Goal: Register for event/course

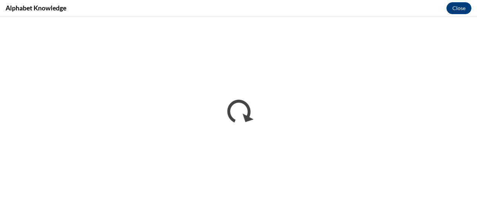
click at [442, 18] on iframe "</div></body> </html>" at bounding box center [238, 113] width 477 height 192
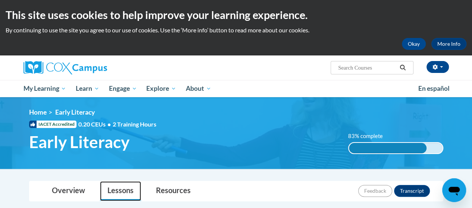
click at [119, 194] on link "Lessons" at bounding box center [120, 192] width 41 height 20
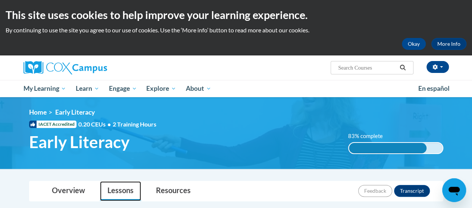
click at [119, 194] on link "Lessons" at bounding box center [120, 192] width 41 height 20
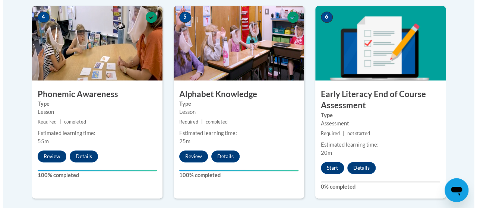
scroll to position [453, 0]
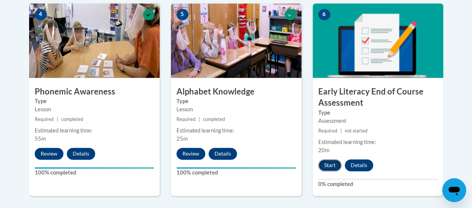
click at [320, 160] on button "Start" at bounding box center [329, 166] width 23 height 12
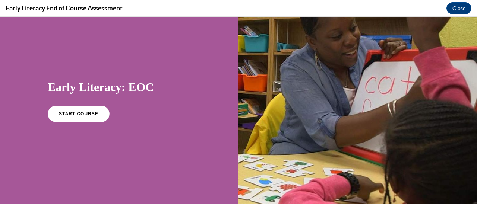
scroll to position [29, 0]
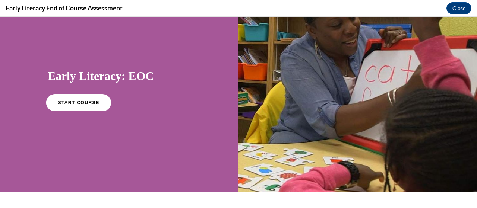
click at [61, 103] on span "START COURSE" at bounding box center [78, 103] width 41 height 6
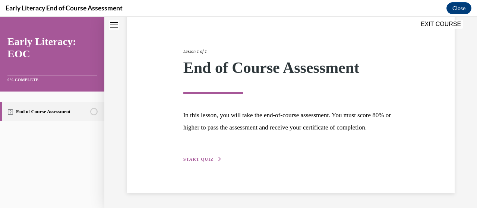
scroll to position [84, 0]
click at [235, 123] on p "In this lesson, you will take the end-of-course assessment. You must score 80% …" at bounding box center [291, 121] width 215 height 25
click at [204, 158] on span "START QUIZ" at bounding box center [199, 159] width 31 height 5
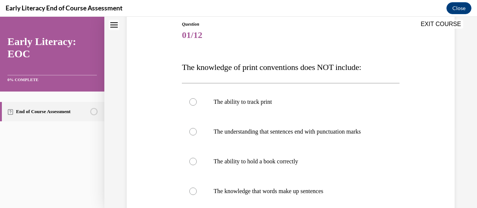
click at [197, 70] on span "The knowledge of print conventions does NOT include:" at bounding box center [271, 67] width 179 height 9
click at [194, 66] on span "The knowledge of print conventions does NOT include:" at bounding box center [271, 67] width 179 height 9
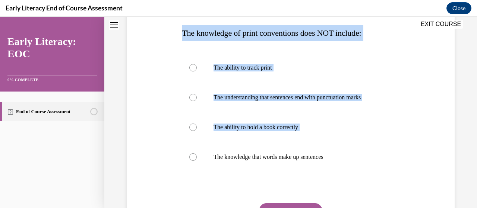
scroll to position [135, 0]
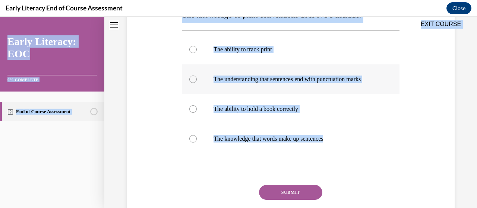
click at [255, 83] on div at bounding box center [290, 80] width 217 height 30
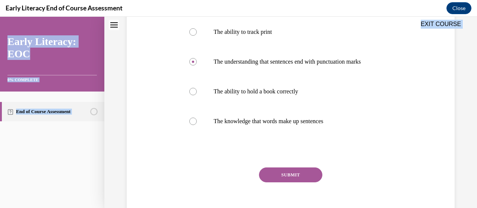
scroll to position [188, 0]
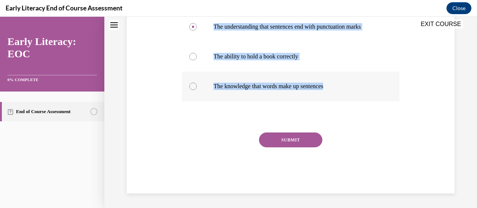
drag, startPoint x: 190, startPoint y: 151, endPoint x: 332, endPoint y: 88, distance: 155.1
click at [332, 88] on div "Question 01/12 The knowledge of print conventions does NOT include: The ability…" at bounding box center [290, 55] width 217 height 278
copy div "The knowledge of print conventions does NOT include: The ability to track print…"
click at [191, 59] on div at bounding box center [192, 56] width 7 height 7
click at [205, 136] on div "SUBMIT" at bounding box center [290, 151] width 217 height 37
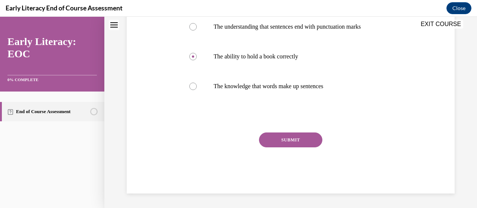
click at [280, 139] on button "SUBMIT" at bounding box center [290, 140] width 63 height 15
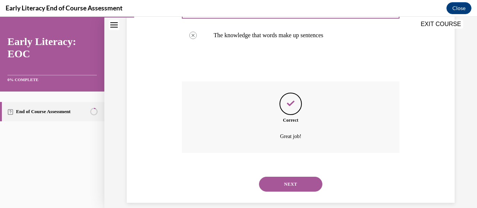
scroll to position [248, 0]
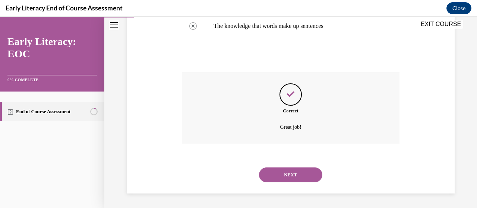
click at [277, 175] on button "NEXT" at bounding box center [290, 175] width 63 height 15
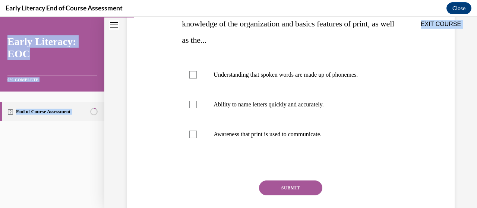
scroll to position [191, 0]
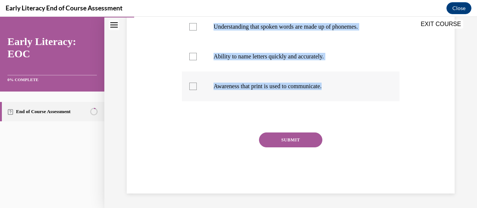
drag, startPoint x: 181, startPoint y: 78, endPoint x: 336, endPoint y: 84, distance: 156.0
click at [336, 84] on div "Question 02/12 Print awareness is the awareness of how print works. It includes…" at bounding box center [290, 48] width 221 height 292
copy div "Print awareness is the awareness of how print works. It includes the knowledge …"
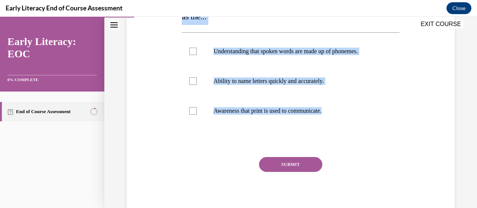
scroll to position [147, 0]
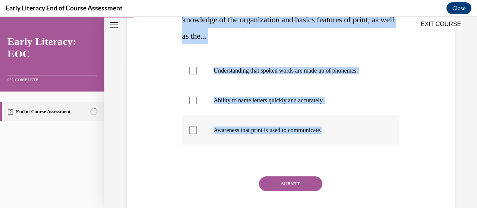
click at [197, 133] on div at bounding box center [290, 131] width 217 height 30
click at [197, 163] on div at bounding box center [290, 161] width 217 height 9
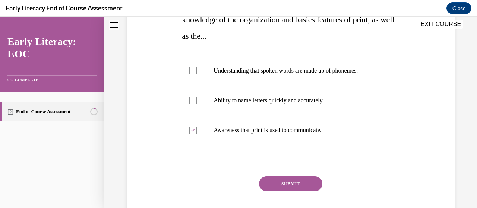
click at [285, 185] on button "SUBMIT" at bounding box center [290, 184] width 63 height 15
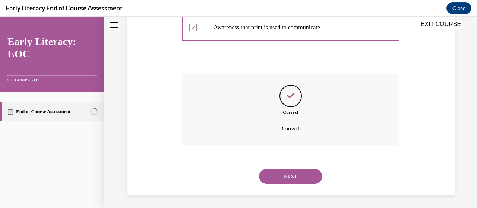
scroll to position [251, 0]
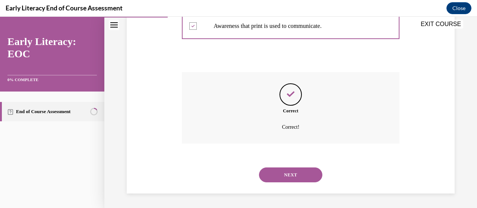
click at [287, 172] on button "NEXT" at bounding box center [290, 175] width 63 height 15
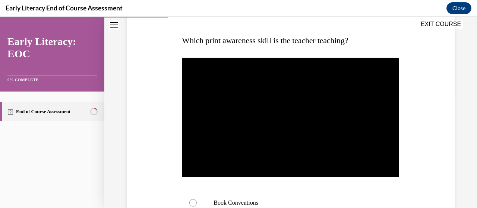
scroll to position [107, 0]
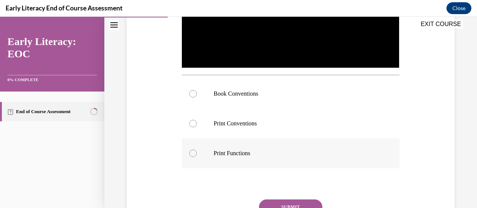
click at [190, 153] on div at bounding box center [192, 153] width 7 height 7
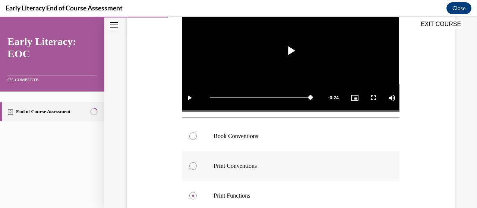
click at [189, 157] on div at bounding box center [290, 166] width 217 height 30
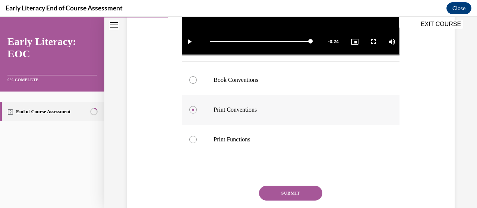
scroll to position [233, 0]
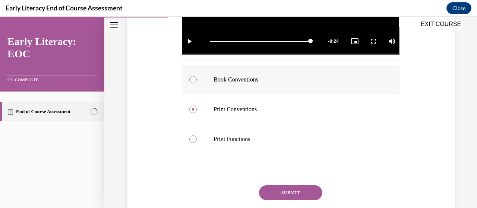
click at [192, 79] on div at bounding box center [192, 79] width 7 height 7
click at [268, 191] on button "SUBMIT" at bounding box center [290, 193] width 63 height 15
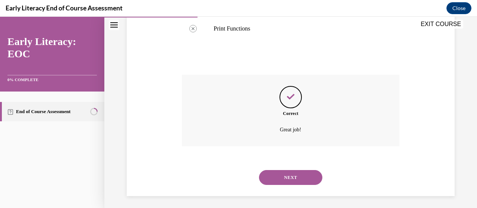
scroll to position [344, 0]
click at [272, 175] on button "NEXT" at bounding box center [290, 177] width 63 height 15
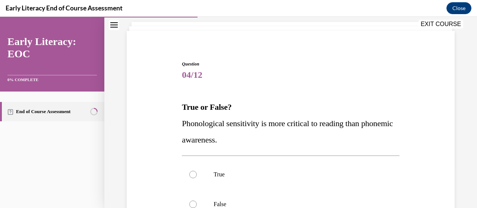
scroll to position [62, 0]
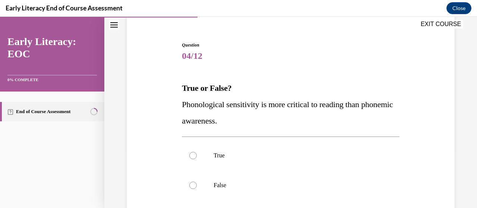
click at [185, 88] on strong "True or False?" at bounding box center [207, 88] width 50 height 9
click at [186, 92] on strong "True or False?" at bounding box center [207, 88] width 50 height 9
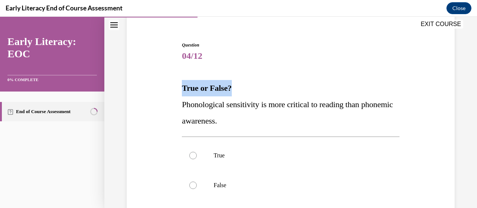
click at [186, 92] on strong "True or False?" at bounding box center [207, 88] width 50 height 9
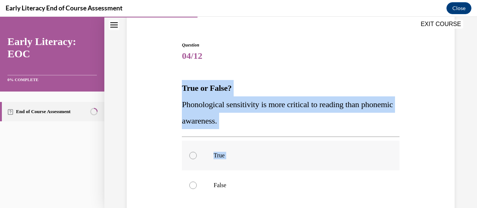
drag, startPoint x: 186, startPoint y: 92, endPoint x: 181, endPoint y: 142, distance: 49.4
click at [182, 142] on div "Question 04/12 True or False? Phonological sensitivity is more critical to read…" at bounding box center [290, 167] width 217 height 251
copy div "True or False? Phonological sensitivity is more critical to reading than phonem…"
click at [189, 192] on div at bounding box center [290, 186] width 217 height 30
click at [300, 178] on div at bounding box center [290, 186] width 217 height 30
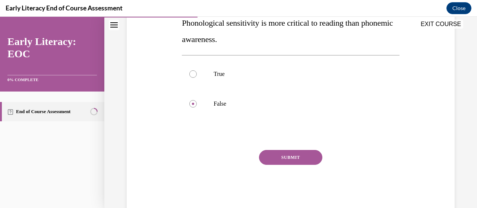
click at [274, 157] on button "SUBMIT" at bounding box center [290, 157] width 63 height 15
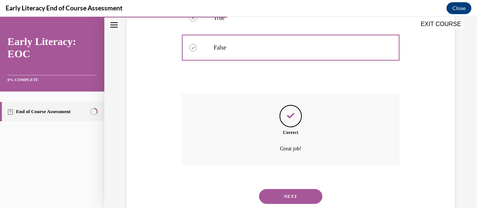
scroll to position [222, 0]
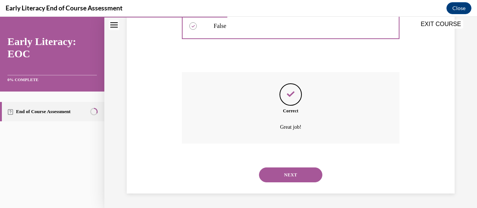
click at [283, 178] on button "NEXT" at bounding box center [290, 175] width 63 height 15
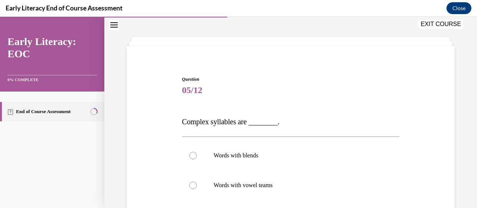
scroll to position [31, 0]
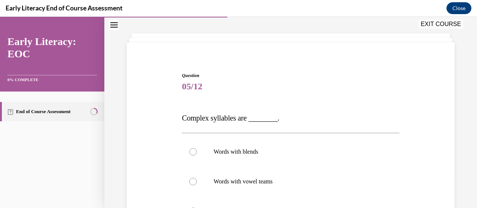
click at [196, 119] on span "Complex syllables are ________." at bounding box center [231, 118] width 98 height 8
click at [202, 114] on span "Complex syllables are ________." at bounding box center [231, 118] width 98 height 8
click at [200, 120] on span "Complex syllables are ________." at bounding box center [231, 118] width 98 height 8
click at [191, 122] on span "Complex syllables are ________." at bounding box center [231, 118] width 98 height 8
click at [192, 122] on span "Complex syllables are ________." at bounding box center [231, 118] width 98 height 8
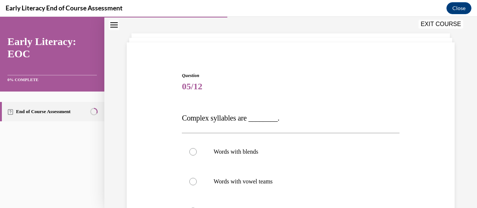
click at [186, 123] on p "Complex syllables are ________." at bounding box center [290, 118] width 217 height 15
click at [185, 124] on p "Complex syllables are ________." at bounding box center [290, 118] width 217 height 15
click at [189, 123] on p "Complex syllables are ________." at bounding box center [290, 118] width 217 height 15
click at [188, 120] on span "Complex syllables are ________." at bounding box center [231, 118] width 98 height 8
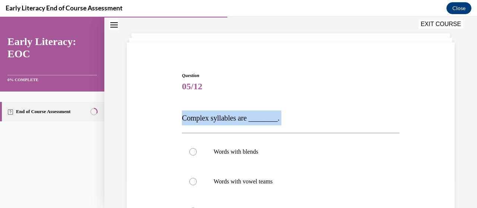
click at [188, 120] on span "Complex syllables are ________." at bounding box center [231, 118] width 98 height 8
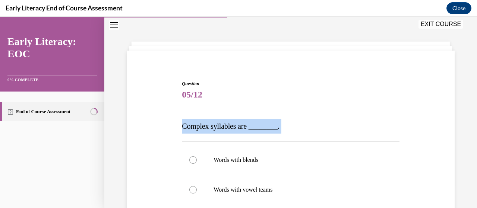
scroll to position [0, 0]
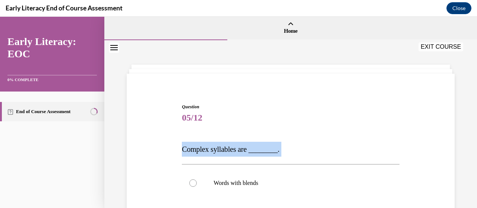
click at [326, 142] on p "Complex syllables are ________." at bounding box center [290, 149] width 217 height 15
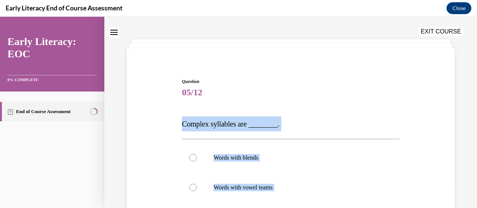
scroll to position [66, 0]
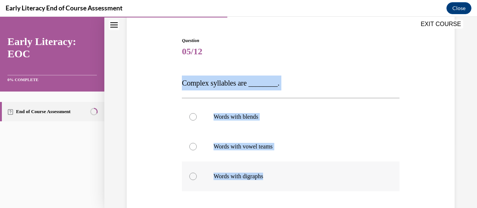
drag, startPoint x: 183, startPoint y: 149, endPoint x: 284, endPoint y: 175, distance: 104.8
click at [284, 175] on div "Question 05/12 Complex syllables are ________. Words with blends Words with vow…" at bounding box center [290, 160] width 217 height 247
copy div "Complex syllables are ________. Words with blends Words with vowel teams Words …"
click at [194, 117] on div at bounding box center [192, 116] width 7 height 7
click at [327, 158] on div at bounding box center [290, 147] width 217 height 30
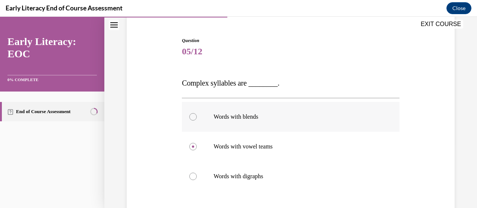
click at [192, 125] on div at bounding box center [290, 117] width 217 height 30
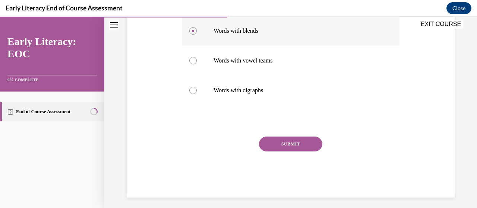
scroll to position [157, 0]
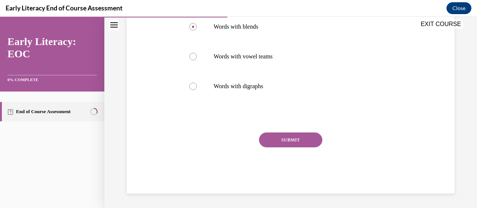
click at [284, 144] on button "SUBMIT" at bounding box center [290, 140] width 63 height 15
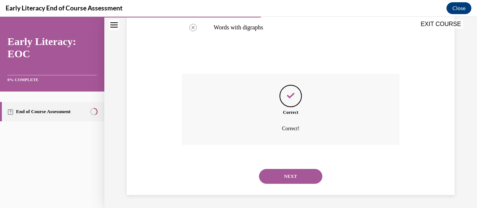
scroll to position [217, 0]
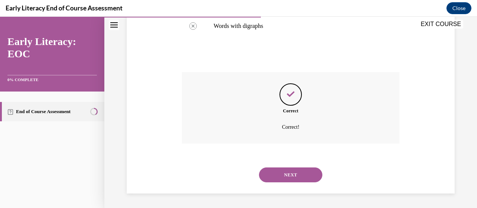
click at [266, 175] on button "NEXT" at bounding box center [290, 175] width 63 height 15
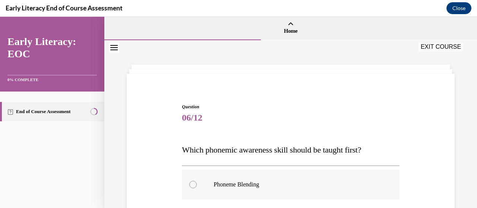
click at [189, 170] on div at bounding box center [290, 185] width 217 height 30
click at [192, 151] on span "Which phonemic awareness skill should be taught first?" at bounding box center [271, 149] width 179 height 9
click at [183, 154] on span "Which phonemic awareness skill should be taught first?" at bounding box center [271, 149] width 179 height 9
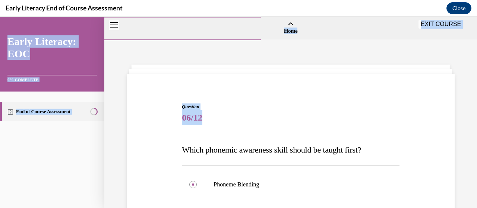
scroll to position [158, 0]
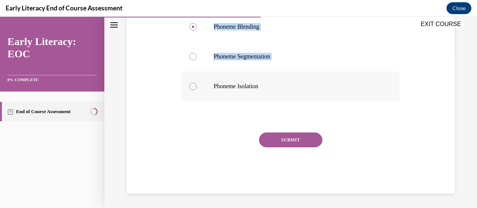
drag, startPoint x: 182, startPoint y: 154, endPoint x: 307, endPoint y: 90, distance: 140.6
click at [307, 90] on div "Question 06/12 Which phonemic awareness skill should be taught first? Phoneme B…" at bounding box center [290, 70] width 217 height 248
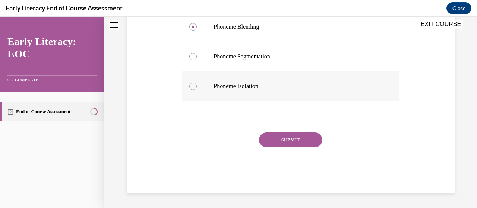
click at [224, 84] on p "Phoneme Isolation" at bounding box center [297, 86] width 167 height 7
drag, startPoint x: 267, startPoint y: 93, endPoint x: 228, endPoint y: 73, distance: 43.5
click at [228, 73] on div at bounding box center [290, 87] width 217 height 30
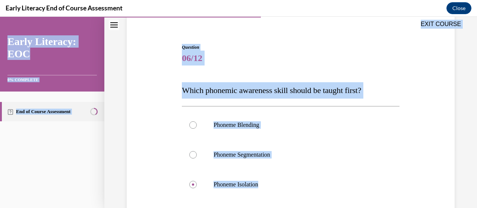
scroll to position [53, 0]
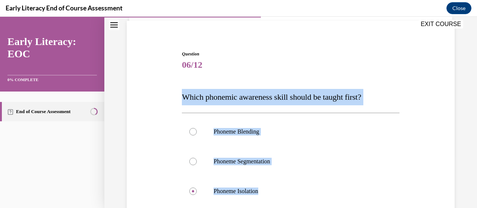
drag, startPoint x: 264, startPoint y: 89, endPoint x: 178, endPoint y: 85, distance: 86.2
click at [178, 85] on div "Question 06/12 Which phonemic awareness skill should be taught first? Phoneme B…" at bounding box center [291, 163] width 332 height 271
copy div "Which phonemic awareness skill should be taught first? Phoneme Blending Phoneme…"
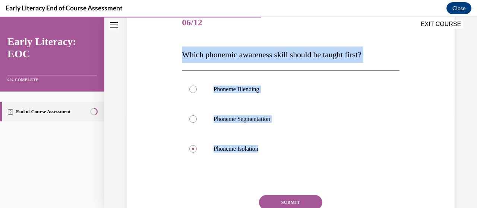
scroll to position [96, 0]
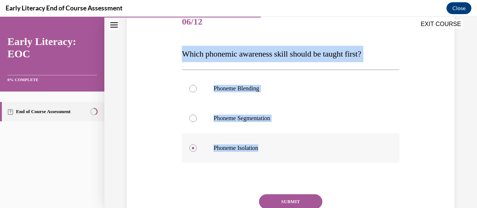
click at [257, 148] on p "Phoneme Isolation" at bounding box center [297, 148] width 167 height 7
click at [286, 181] on div at bounding box center [290, 179] width 217 height 9
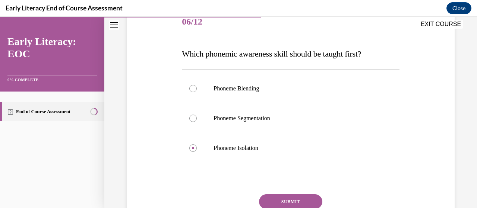
click at [302, 198] on button "SUBMIT" at bounding box center [290, 202] width 63 height 15
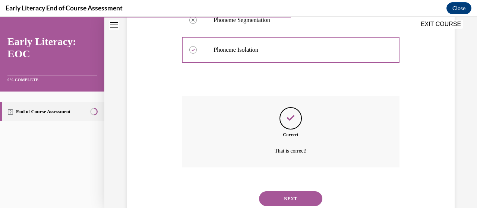
scroll to position [219, 0]
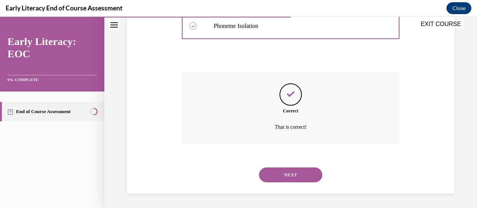
click at [318, 178] on button "NEXT" at bounding box center [290, 175] width 63 height 15
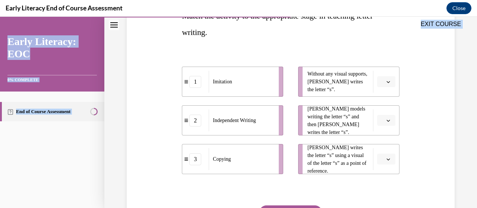
scroll to position [199, 0]
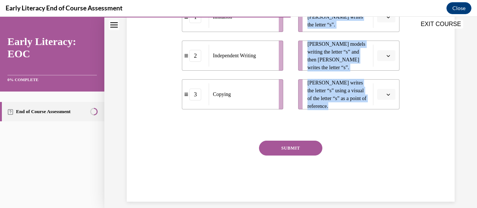
drag, startPoint x: 187, startPoint y: 61, endPoint x: 403, endPoint y: 98, distance: 218.9
click at [403, 98] on div "Question 07/12 Match the activity to the appropriate stage in teaching letter w…" at bounding box center [291, 42] width 332 height 320
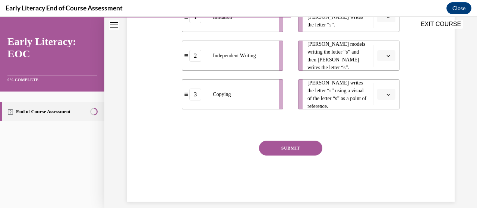
click at [406, 132] on div "Question 07/12 Match the activity to the appropriate stage in teaching letter w…" at bounding box center [291, 42] width 332 height 320
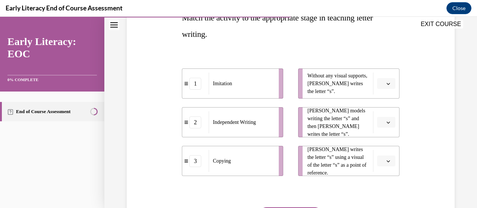
scroll to position [133, 0]
click at [387, 122] on button "button" at bounding box center [386, 122] width 18 height 11
click at [386, 81] on span "button" at bounding box center [388, 83] width 5 height 5
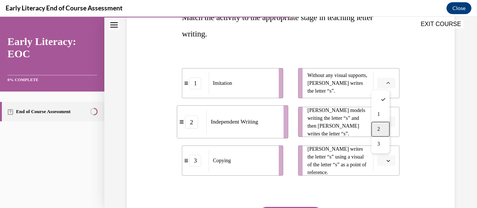
click at [382, 131] on div "2" at bounding box center [380, 129] width 18 height 15
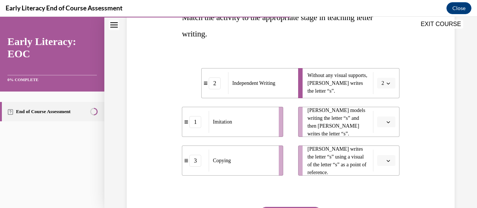
click at [386, 124] on span "button" at bounding box center [388, 122] width 5 height 5
click at [380, 151] on span "1" at bounding box center [378, 153] width 3 height 6
click at [387, 159] on icon "button" at bounding box center [389, 161] width 4 height 4
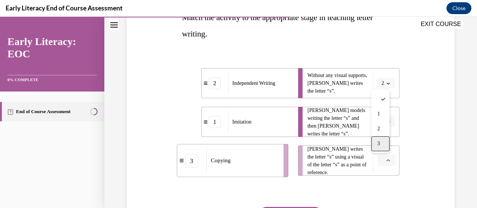
click at [380, 144] on div "3" at bounding box center [380, 144] width 18 height 15
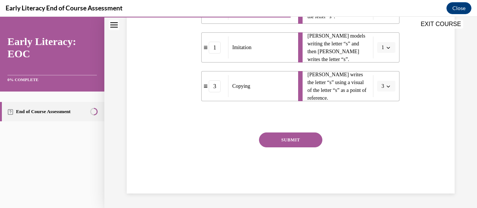
click at [299, 134] on button "SUBMIT" at bounding box center [290, 140] width 63 height 15
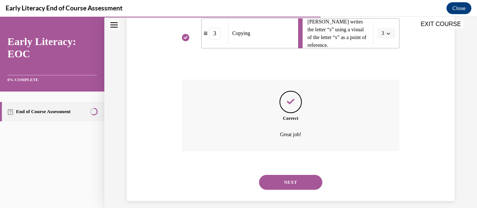
scroll to position [260, 0]
click at [310, 185] on button "NEXT" at bounding box center [290, 182] width 63 height 15
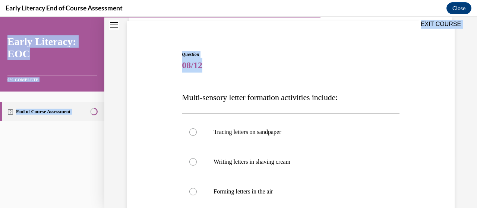
scroll to position [98, 0]
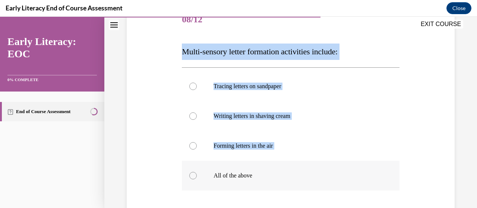
drag, startPoint x: 181, startPoint y: 148, endPoint x: 292, endPoint y: 171, distance: 112.8
click at [292, 171] on div "Question 08/12 Multi-sensory letter formation activities include: Tracing lette…" at bounding box center [290, 144] width 217 height 278
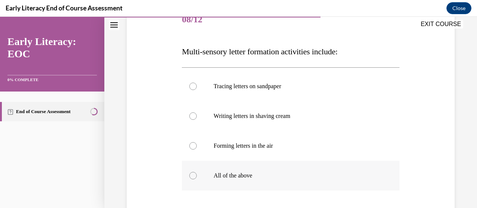
click at [280, 174] on p "All of the above" at bounding box center [297, 175] width 167 height 7
drag, startPoint x: 252, startPoint y: 177, endPoint x: 223, endPoint y: 139, distance: 47.5
click at [223, 139] on div "Tracing letters on sandpaper Writing letters in shaving cream Forming letters i…" at bounding box center [290, 131] width 217 height 119
drag, startPoint x: 229, startPoint y: 108, endPoint x: 225, endPoint y: 100, distance: 8.7
click at [225, 100] on div "Tracing letters on sandpaper Writing letters in shaving cream Forming letters i…" at bounding box center [290, 131] width 217 height 119
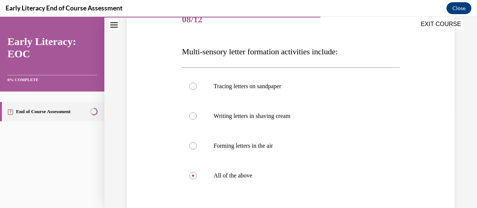
drag, startPoint x: 225, startPoint y: 100, endPoint x: 181, endPoint y: 55, distance: 62.8
click at [182, 55] on div "Question 08/12 Multi-sensory letter formation activities include: Tracing lette…" at bounding box center [290, 144] width 217 height 278
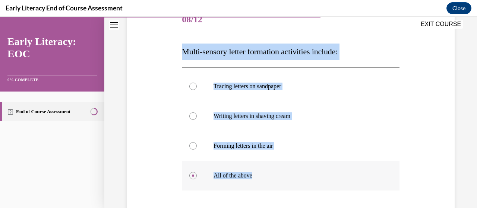
drag, startPoint x: 196, startPoint y: 57, endPoint x: 254, endPoint y: 178, distance: 133.8
click at [254, 178] on div "Question 08/12 Multi-sensory letter formation activities include: Tracing lette…" at bounding box center [290, 138] width 221 height 289
copy div "Multi-sensory letter formation activities include: Tracing letters on sandpaper…"
click at [254, 124] on div at bounding box center [290, 116] width 217 height 30
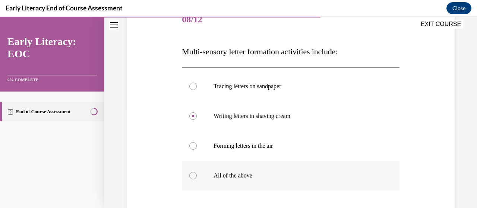
click at [207, 176] on div at bounding box center [290, 176] width 217 height 30
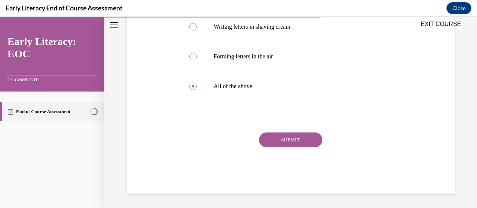
click at [275, 141] on button "SUBMIT" at bounding box center [290, 140] width 63 height 15
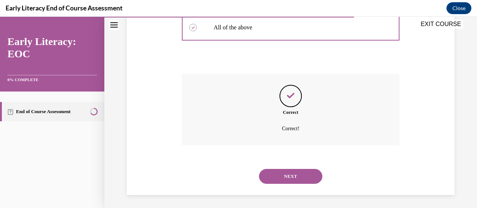
scroll to position [248, 0]
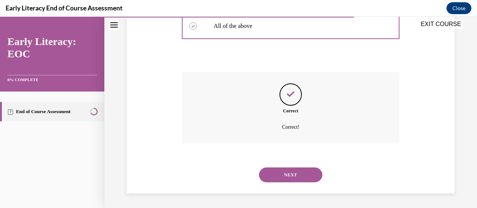
click at [276, 186] on div "NEXT" at bounding box center [290, 175] width 217 height 30
click at [290, 176] on button "NEXT" at bounding box center [290, 175] width 63 height 15
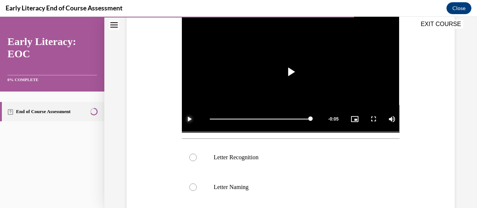
scroll to position [151, 0]
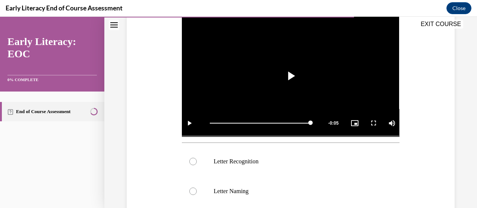
click at [426, 145] on div "Question 09/12 Which skill is the teacher reinforcing in this video clip? Video…" at bounding box center [291, 144] width 332 height 429
click at [291, 76] on span "Video player" at bounding box center [291, 76] width 0 height 0
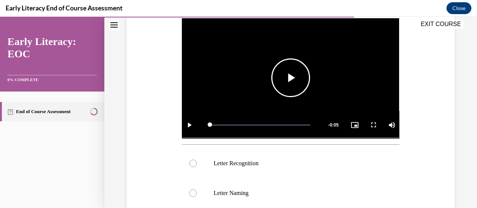
click at [291, 78] on span "Video player" at bounding box center [291, 78] width 0 height 0
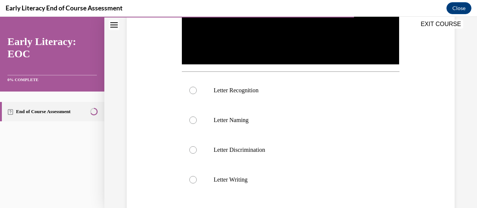
scroll to position [223, 0]
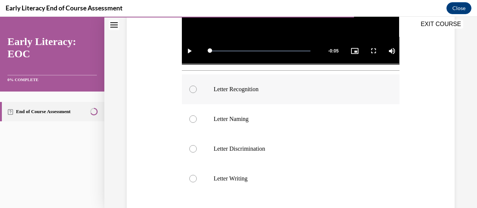
click at [240, 80] on div at bounding box center [290, 90] width 217 height 30
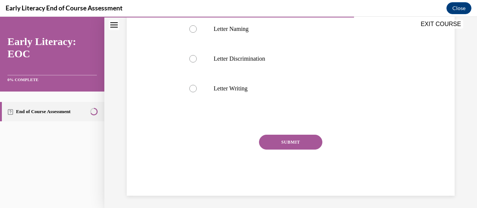
click at [295, 139] on button "SUBMIT" at bounding box center [290, 142] width 63 height 15
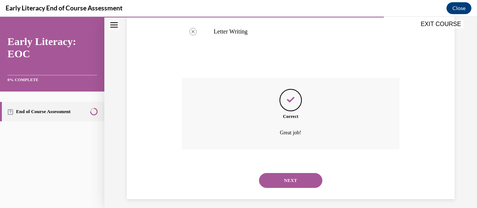
scroll to position [371, 0]
click at [301, 181] on button "NEXT" at bounding box center [290, 180] width 63 height 15
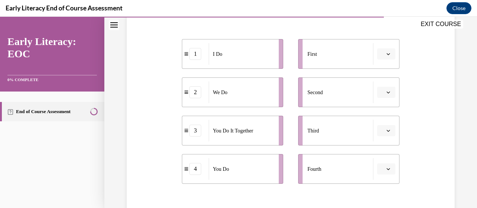
scroll to position [147, 0]
drag, startPoint x: 295, startPoint y: 120, endPoint x: 387, endPoint y: 55, distance: 112.2
click at [387, 55] on ul "First Second Third Fourth" at bounding box center [345, 110] width 109 height 145
click at [387, 55] on button "button" at bounding box center [386, 52] width 18 height 11
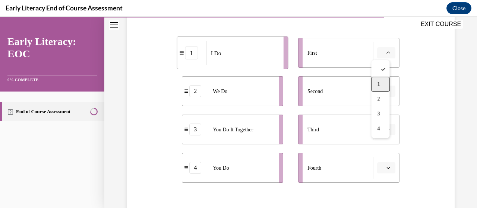
click at [383, 84] on div "1" at bounding box center [380, 84] width 18 height 15
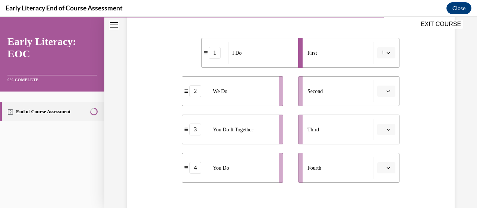
click at [383, 94] on button "button" at bounding box center [386, 91] width 18 height 11
click at [383, 166] on div "4" at bounding box center [380, 167] width 18 height 15
click at [386, 128] on span "button" at bounding box center [388, 129] width 5 height 5
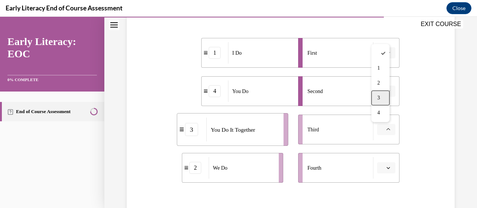
click at [380, 95] on span "3" at bounding box center [378, 98] width 3 height 6
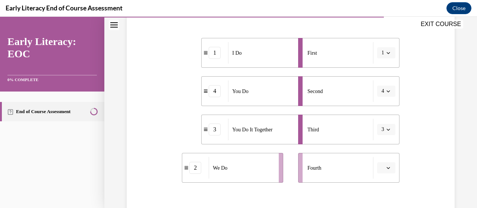
click at [386, 166] on span "button" at bounding box center [388, 168] width 5 height 5
click at [380, 120] on span "2" at bounding box center [378, 122] width 3 height 6
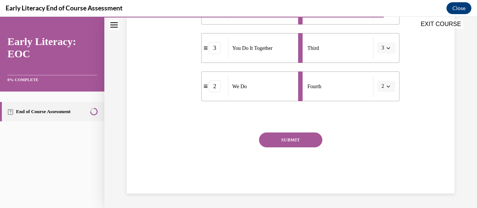
click at [271, 135] on button "SUBMIT" at bounding box center [290, 140] width 63 height 15
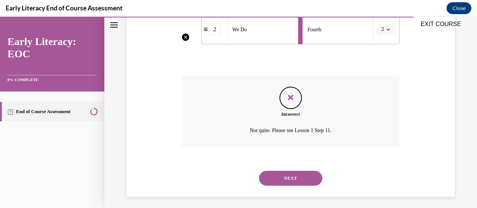
scroll to position [270, 0]
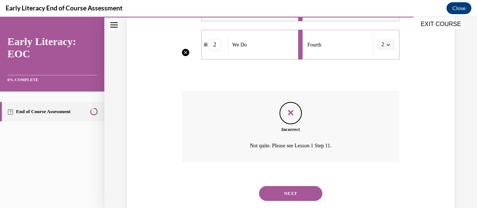
click at [272, 192] on button "NEXT" at bounding box center [290, 193] width 63 height 15
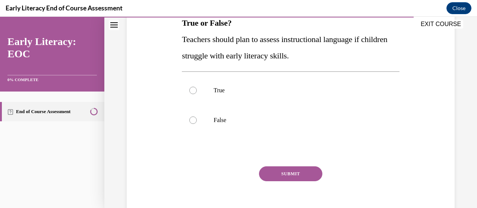
scroll to position [104, 0]
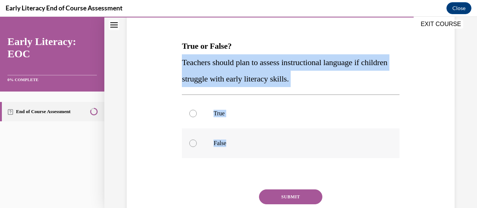
drag, startPoint x: 178, startPoint y: 56, endPoint x: 228, endPoint y: 142, distance: 99.6
click at [228, 142] on div "Question 11/12 True or False? Teachers should plan to assess instructional lang…" at bounding box center [291, 114] width 332 height 274
copy div "Teachers should plan to assess instructional language if children struggle with…"
click at [189, 107] on div at bounding box center [290, 114] width 217 height 30
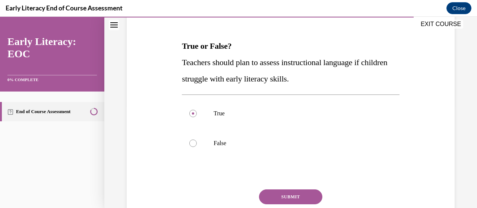
click at [280, 197] on button "SUBMIT" at bounding box center [290, 197] width 63 height 15
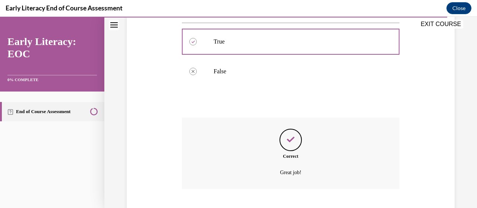
scroll to position [222, 0]
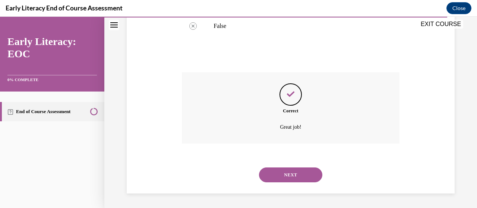
click at [291, 172] on button "NEXT" at bounding box center [290, 175] width 63 height 15
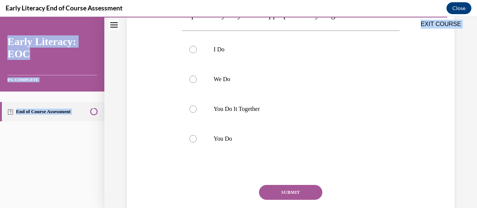
scroll to position [204, 0]
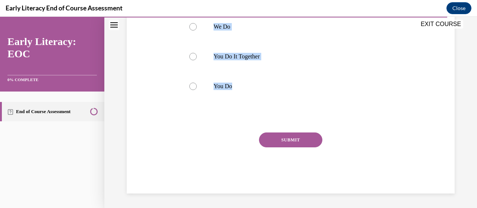
drag, startPoint x: 181, startPoint y: 88, endPoint x: 272, endPoint y: 109, distance: 93.5
click at [272, 109] on div "Question 12/12 The ____________________ phase of the gradual release of respons…" at bounding box center [290, 41] width 221 height 306
copy div "The ____________________ phase of the gradual release of responsibility may not…"
click at [200, 92] on div at bounding box center [290, 87] width 217 height 30
click at [311, 144] on button "SUBMIT" at bounding box center [290, 140] width 63 height 15
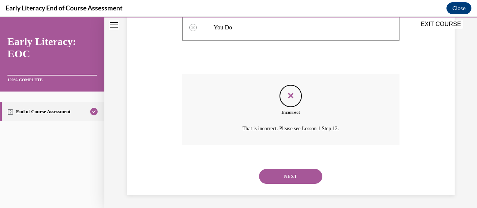
scroll to position [265, 0]
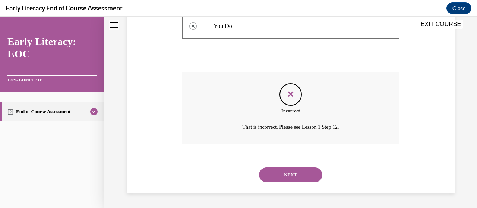
click at [311, 144] on div "Incorrect That is incorrect. Please see Lesson 1 Step 12." at bounding box center [290, 108] width 217 height 72
click at [296, 180] on button "NEXT" at bounding box center [290, 175] width 63 height 15
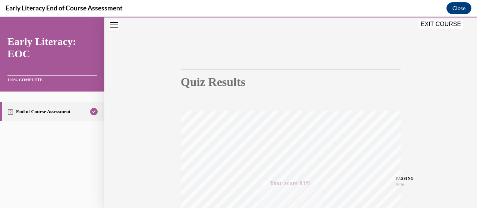
scroll to position [0, 0]
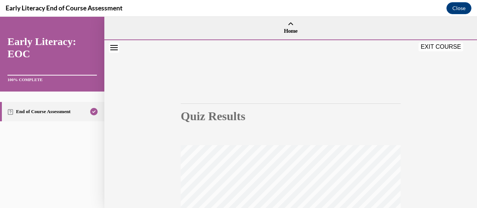
click at [443, 47] on button "EXIT COURSE" at bounding box center [441, 47] width 45 height 9
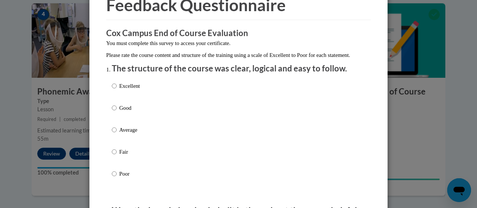
scroll to position [41, 0]
click at [112, 112] on input "Good" at bounding box center [114, 108] width 5 height 8
radio input "true"
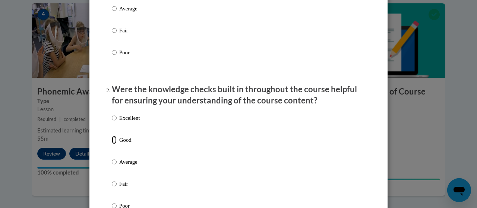
click at [112, 144] on input "Good" at bounding box center [114, 140] width 5 height 8
radio input "true"
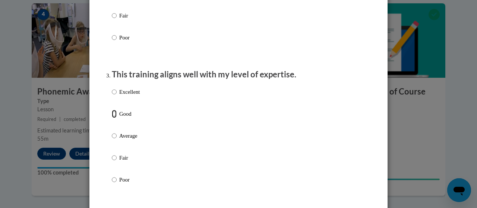
click at [112, 118] on input "Good" at bounding box center [114, 114] width 5 height 8
radio input "true"
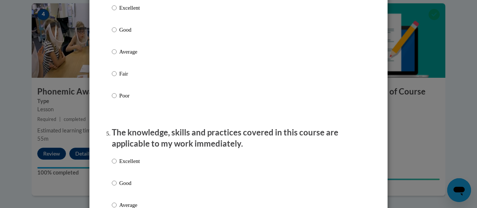
scroll to position [570, 0]
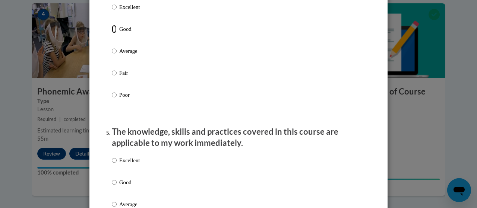
click at [113, 33] on input "Good" at bounding box center [114, 29] width 5 height 8
radio input "true"
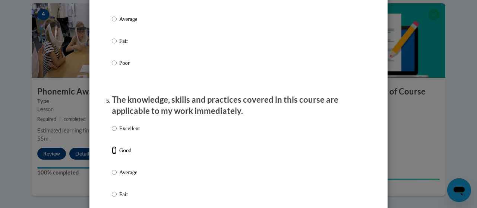
click at [112, 155] on input "Good" at bounding box center [114, 151] width 5 height 8
radio input "true"
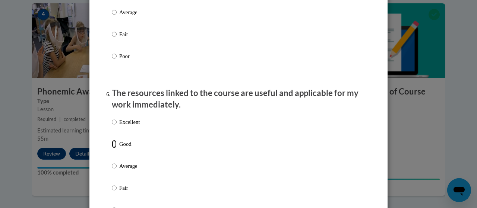
click at [112, 148] on input "Good" at bounding box center [114, 144] width 5 height 8
radio input "true"
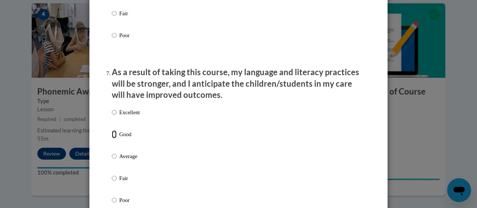
click at [113, 139] on input "Good" at bounding box center [114, 135] width 5 height 8
radio input "true"
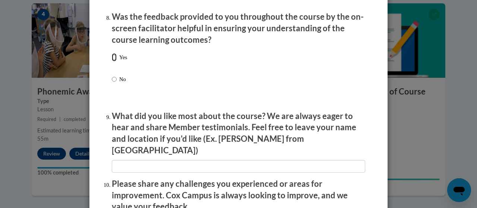
click at [113, 62] on input "Yes" at bounding box center [114, 57] width 5 height 8
radio input "true"
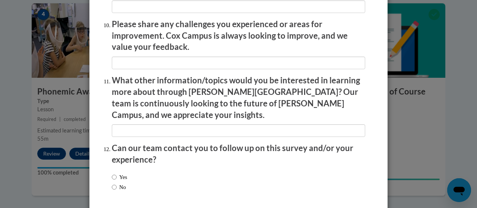
scroll to position [1319, 0]
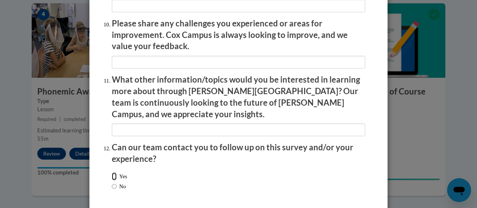
click at [112, 173] on input "Yes" at bounding box center [114, 177] width 5 height 8
radio input "true"
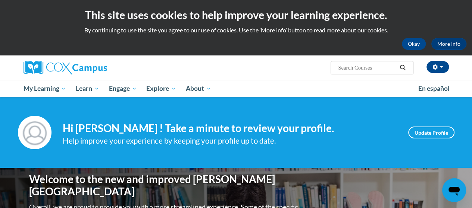
click at [369, 70] on input "Search..." at bounding box center [367, 67] width 60 height 9
paste input "Systematic and Explicit Phonics Instruction"
type input "Systematic and Explicit Phonics Instruction"
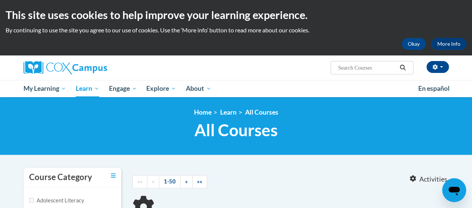
type input "Systematic and Explicit Phonics Instruction"
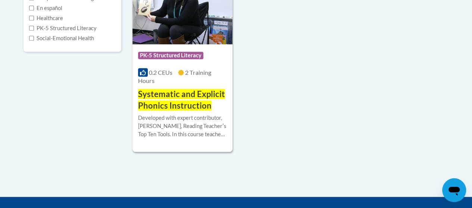
scroll to position [224, 0]
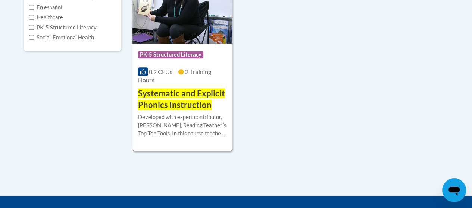
click at [171, 111] on div "More Info Enroll Developed with expert contributor, [PERSON_NAME], Reading Teac…" at bounding box center [182, 130] width 100 height 38
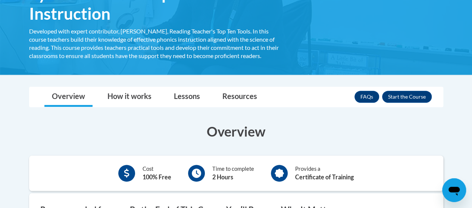
scroll to position [148, 0]
click at [421, 96] on button "Enroll" at bounding box center [407, 97] width 50 height 12
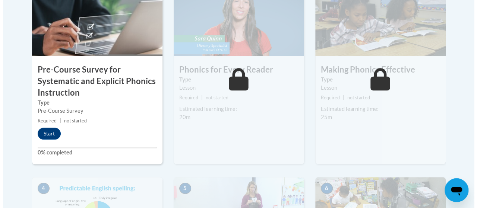
scroll to position [287, 0]
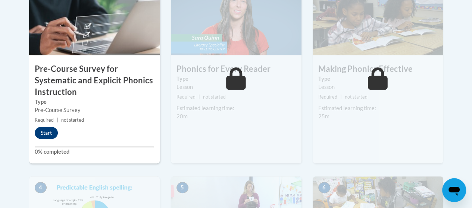
click at [42, 134] on button "Start" at bounding box center [46, 133] width 23 height 12
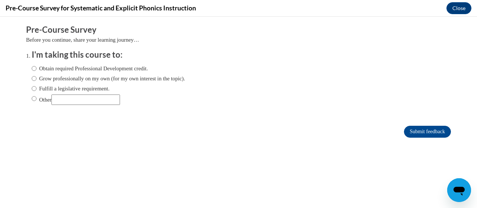
scroll to position [0, 0]
click at [32, 80] on input "Grow professionally on my own (for my own interest in the topic)." at bounding box center [34, 79] width 5 height 8
radio input "true"
click at [32, 68] on input "Obtain required Professional Development credit." at bounding box center [34, 69] width 5 height 8
radio input "true"
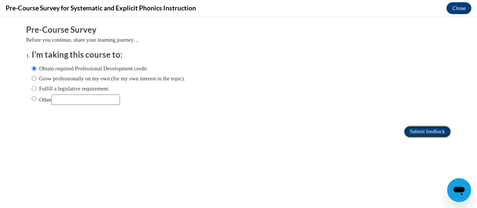
click at [444, 128] on input "Submit feedback" at bounding box center [427, 132] width 47 height 12
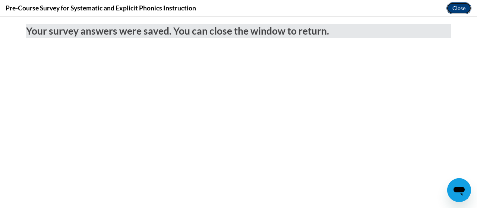
click at [459, 7] on button "Close" at bounding box center [459, 8] width 25 height 12
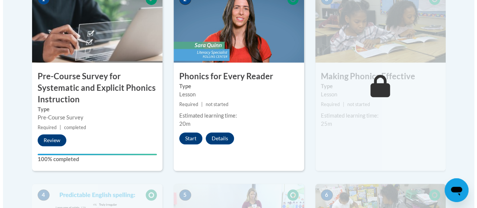
scroll to position [282, 0]
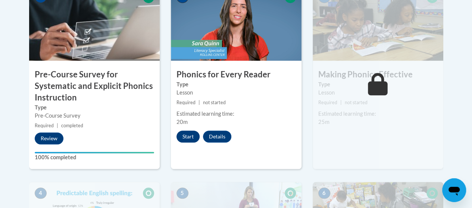
click at [194, 139] on button "Start" at bounding box center [187, 137] width 23 height 12
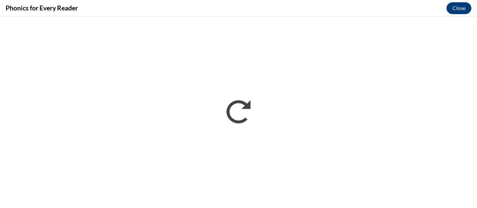
scroll to position [0, 0]
